Goal: Communication & Community: Ask a question

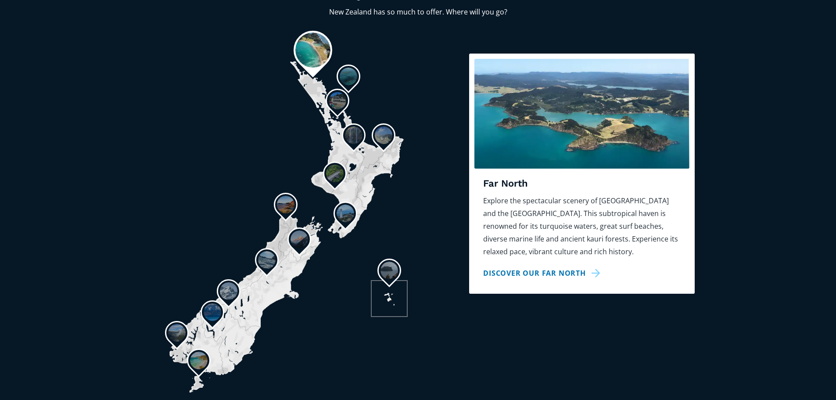
scroll to position [702, 0]
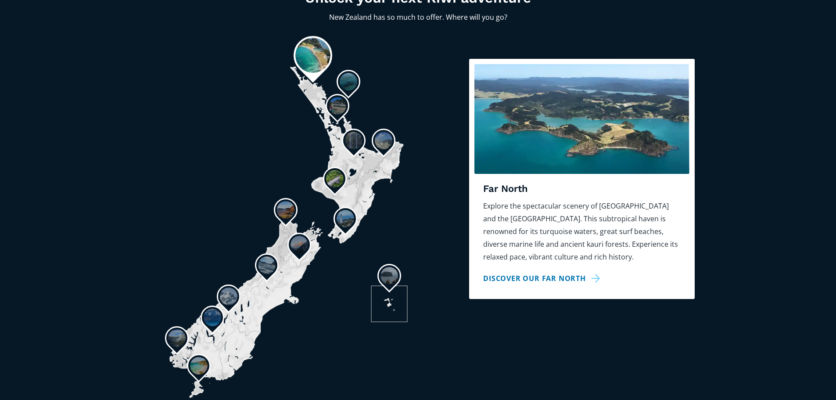
click at [337, 170] on img at bounding box center [335, 179] width 18 height 18
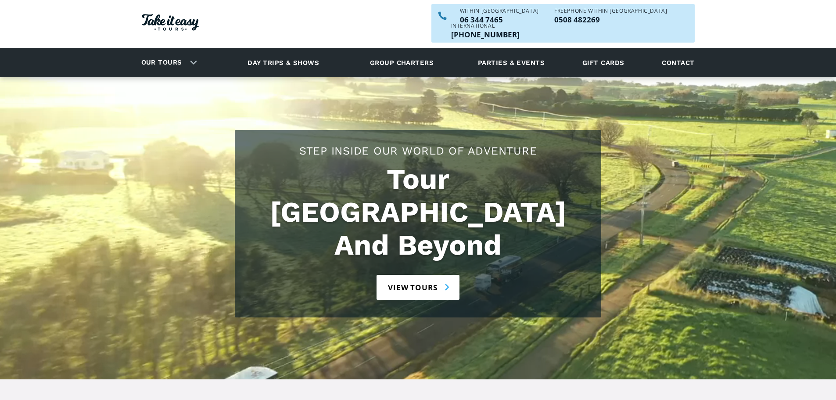
scroll to position [0, 0]
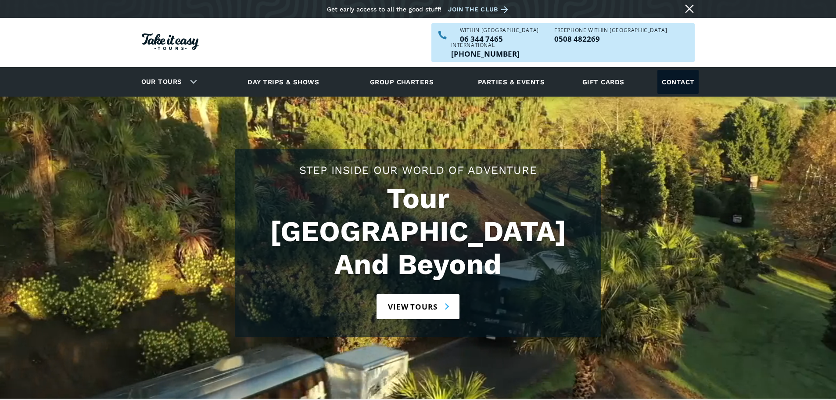
click at [684, 70] on link "Contact" at bounding box center [678, 82] width 41 height 24
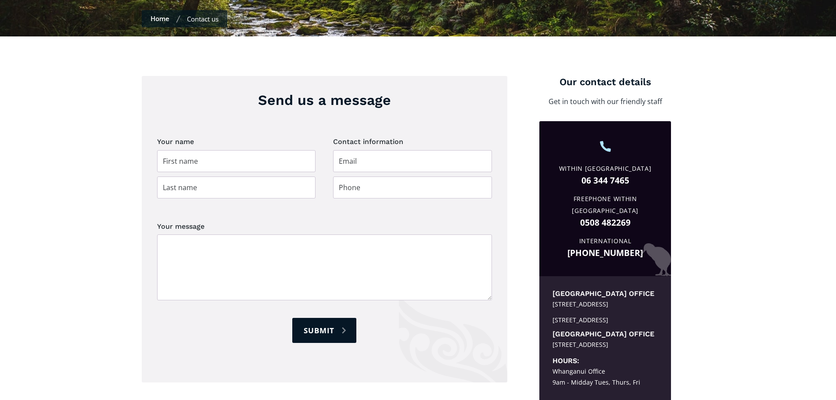
scroll to position [263, 0]
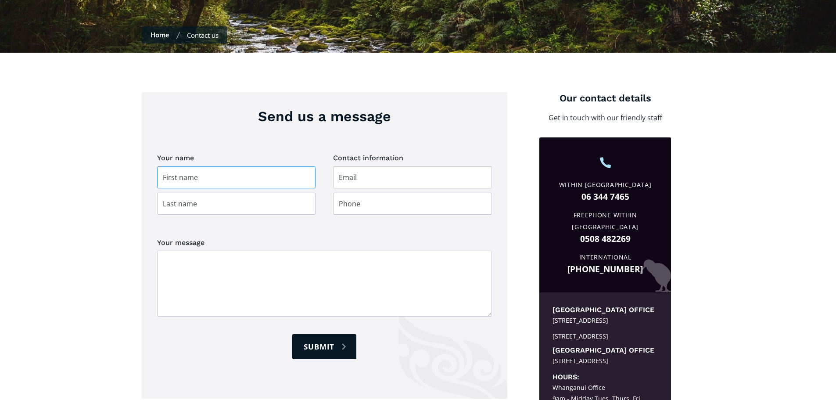
click at [223, 166] on input "Contact page" at bounding box center [236, 177] width 159 height 22
type input "[PERSON_NAME]"
type input "[PERSON_NAME][EMAIL_ADDRESS][PERSON_NAME][DOMAIN_NAME]"
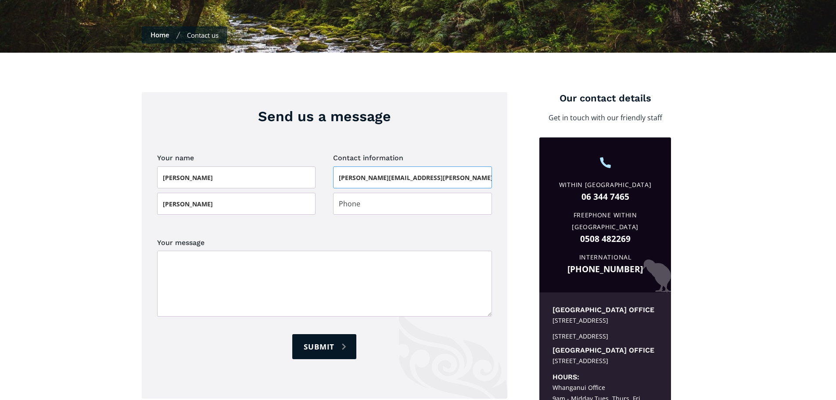
type input "02040262591"
drag, startPoint x: 437, startPoint y: 162, endPoint x: 315, endPoint y: 159, distance: 122.5
click at [315, 159] on form "Your name [PERSON_NAME] Contact information [PERSON_NAME][EMAIL_ADDRESS][PERSON…" at bounding box center [324, 263] width 335 height 225
drag, startPoint x: 429, startPoint y: 192, endPoint x: 229, endPoint y: 186, distance: 199.8
click at [230, 185] on form "Your name [PERSON_NAME] Contact information [PHONE_NUMBER] Your message Submit" at bounding box center [324, 263] width 335 height 225
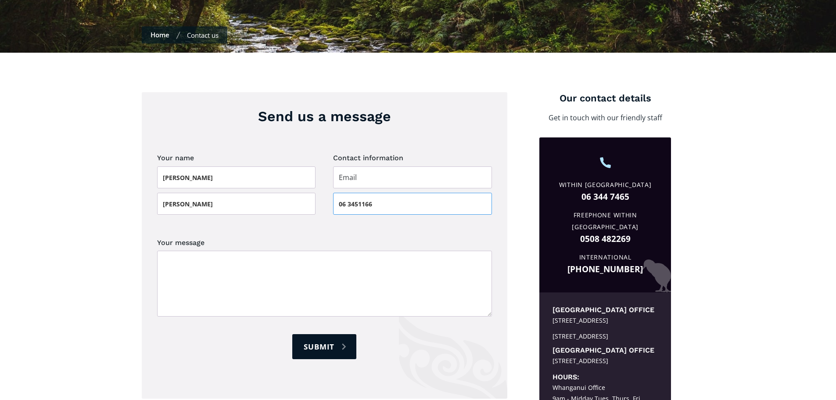
type input "06 3451166"
click at [356, 166] on input "Contact page" at bounding box center [412, 177] width 159 height 22
type input "[EMAIL_ADDRESS][DOMAIN_NAME]"
click at [193, 251] on textarea "Your message" at bounding box center [324, 284] width 335 height 66
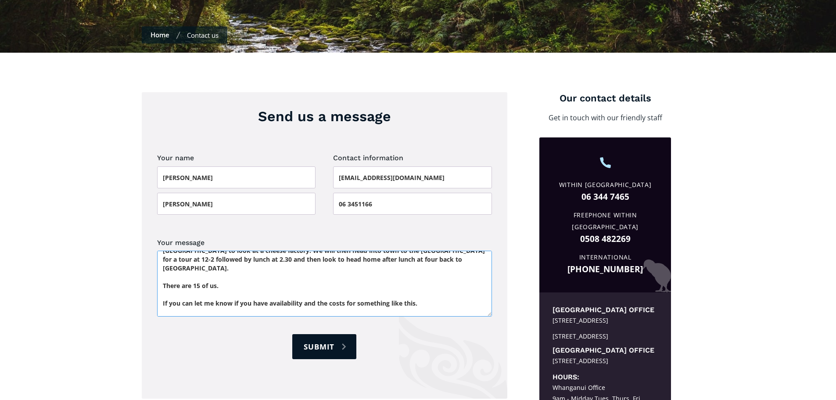
scroll to position [52, 0]
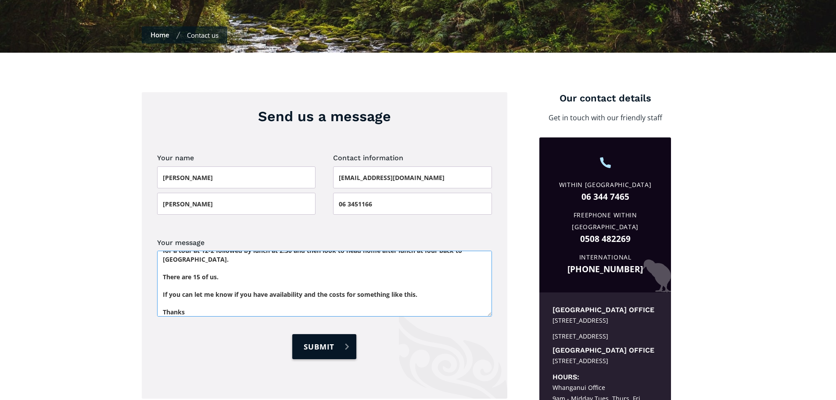
type textarea "Hi there We are looking for costs for a bus and driver to do a daytrip to [GEOG…"
click at [331, 336] on input "Submit" at bounding box center [324, 346] width 64 height 25
type input "Please wait..."
